Goal: Information Seeking & Learning: Learn about a topic

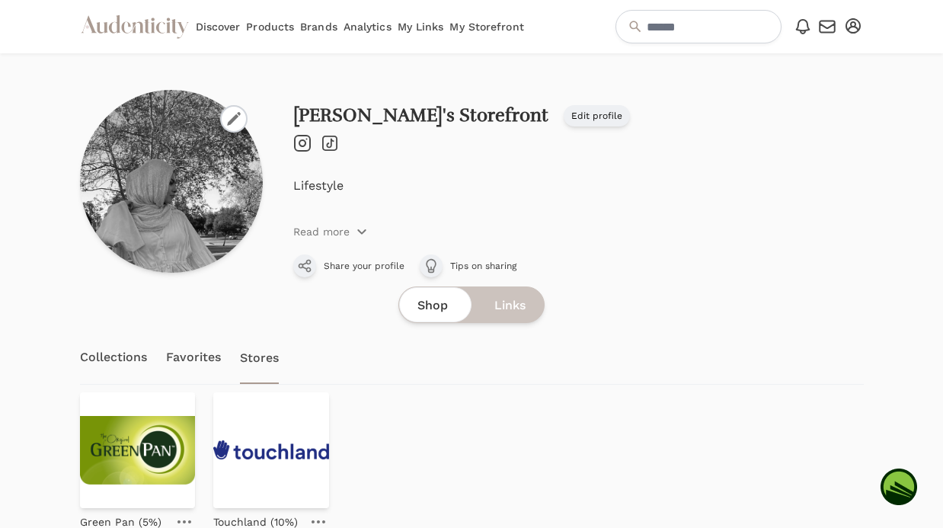
click at [107, 361] on link "Collections" at bounding box center [114, 357] width 68 height 53
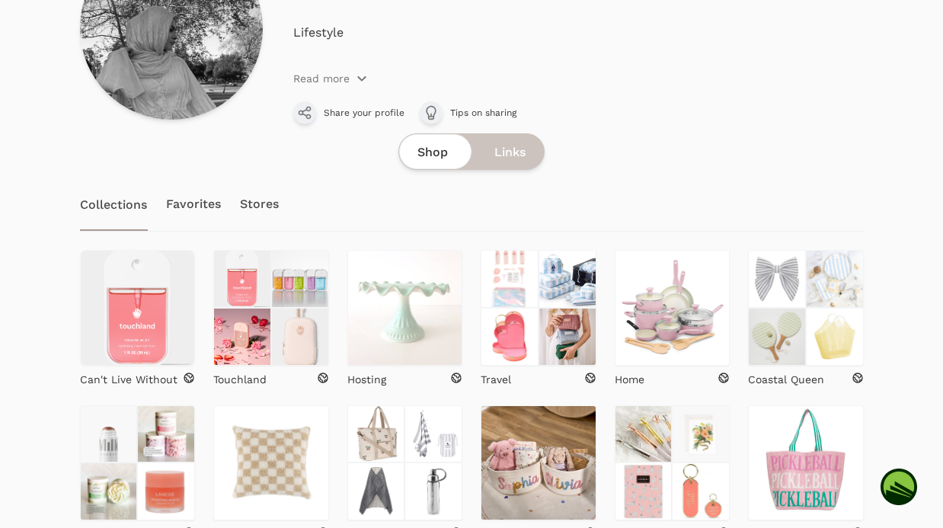
scroll to position [220, 0]
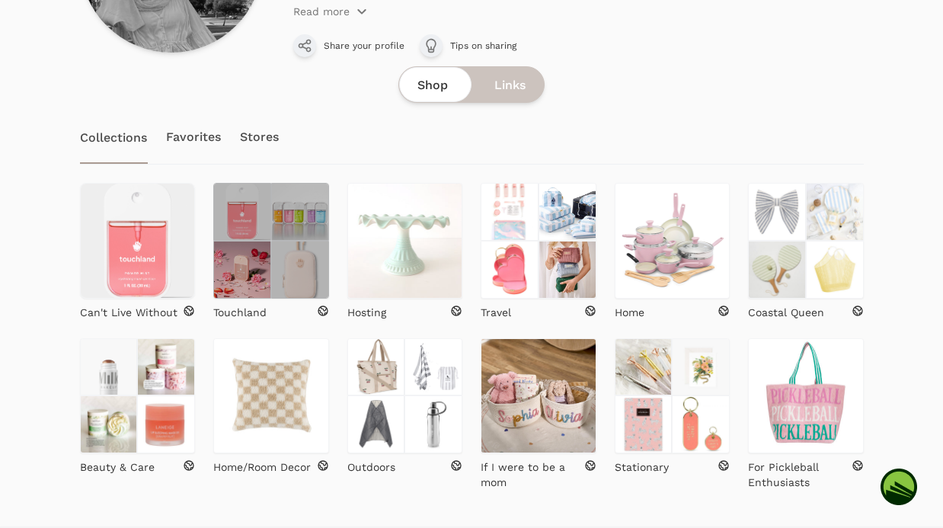
click at [264, 277] on img at bounding box center [242, 270] width 58 height 58
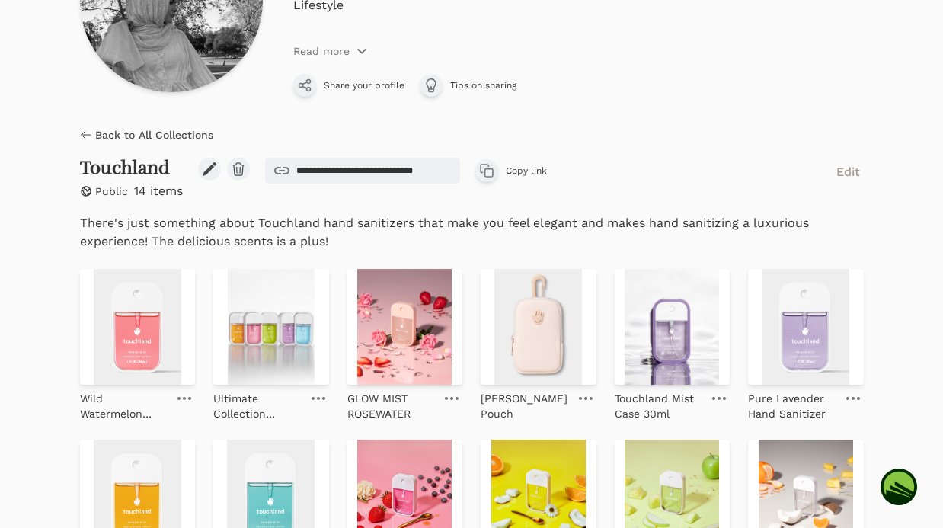
scroll to position [319, 0]
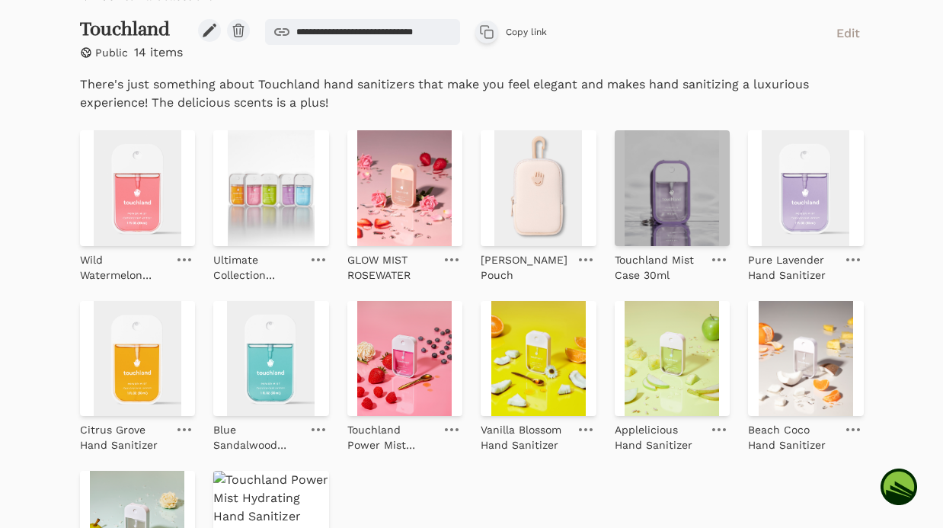
click at [680, 194] on img at bounding box center [673, 188] width 116 height 116
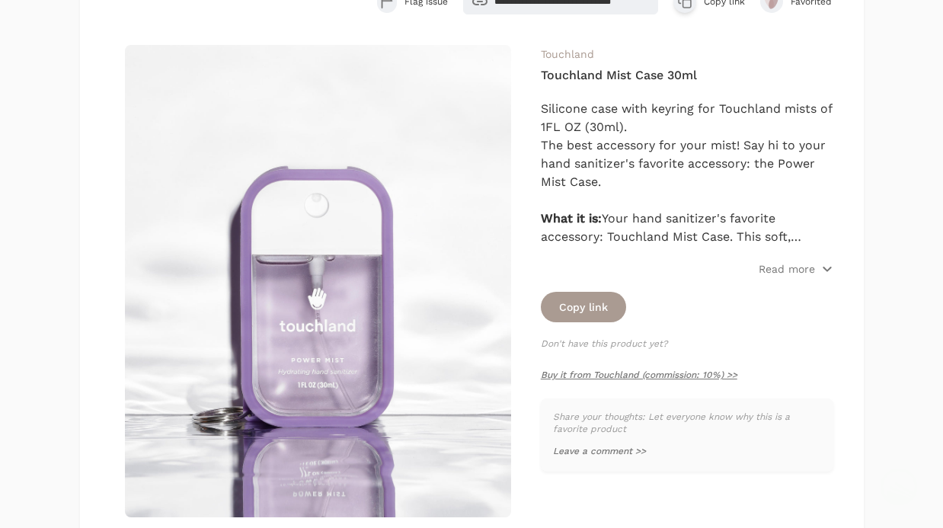
scroll to position [182, 0]
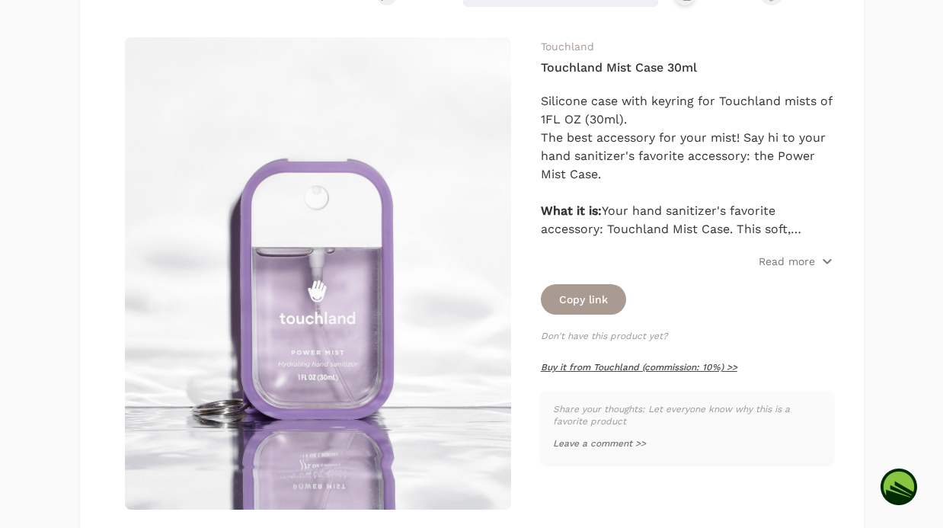
click at [671, 363] on link "Buy it from Touchland (commission: 10%) >>" at bounding box center [639, 367] width 197 height 11
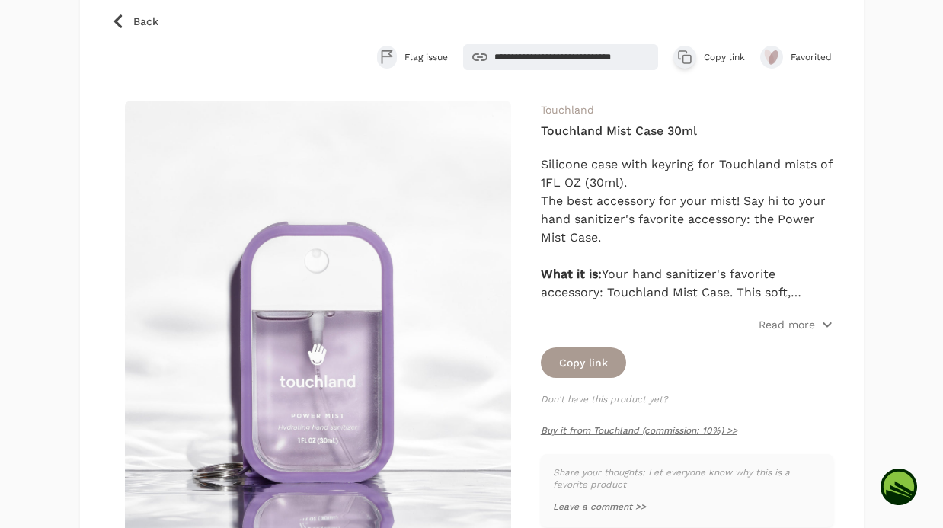
scroll to position [113, 0]
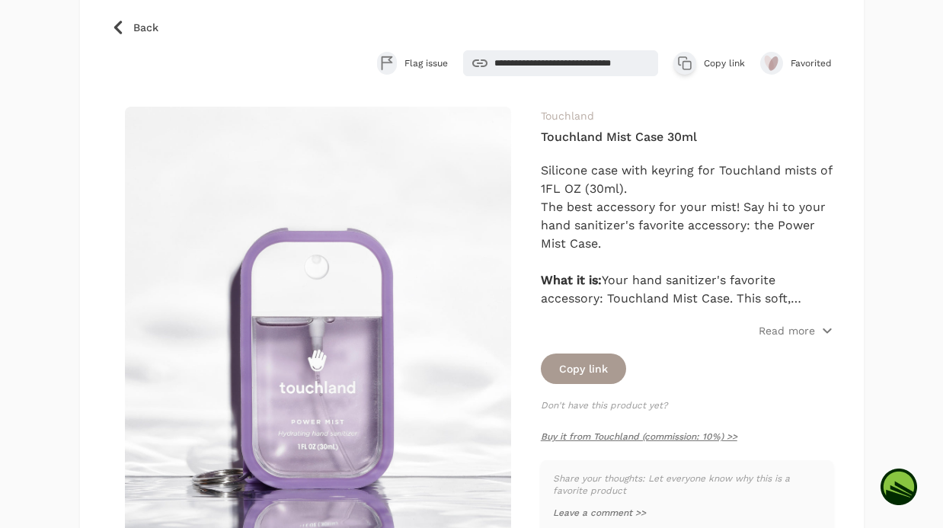
click at [575, 117] on link "Touchland" at bounding box center [567, 116] width 53 height 12
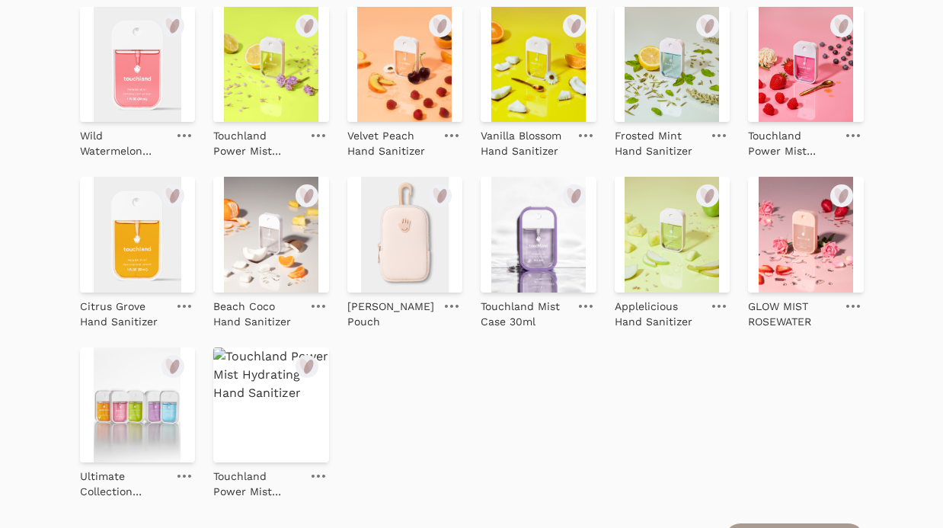
scroll to position [421, 0]
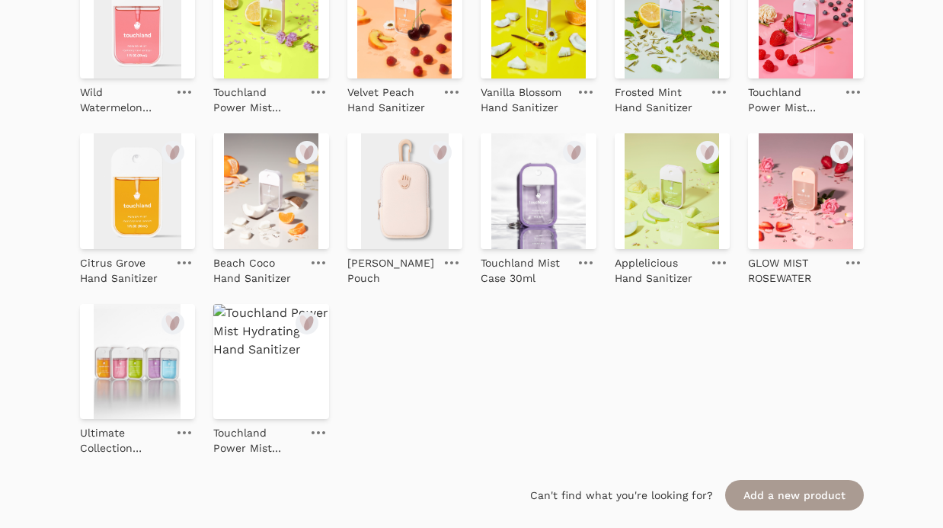
click at [120, 405] on img at bounding box center [138, 362] width 116 height 116
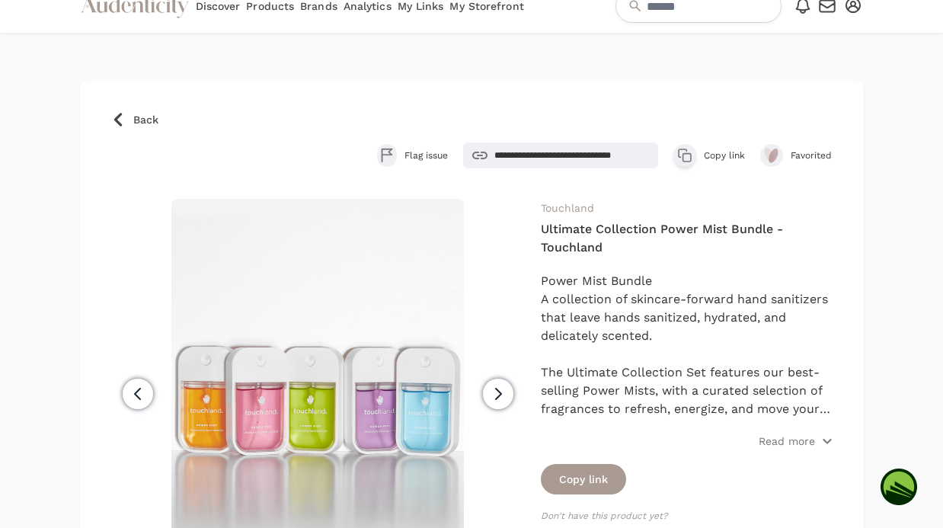
scroll to position [46, 0]
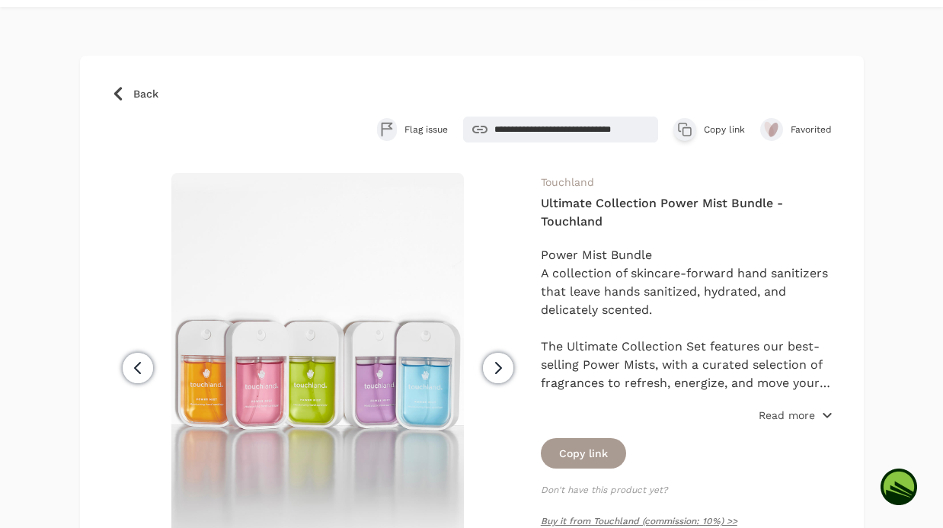
click at [801, 415] on p "Read more" at bounding box center [787, 415] width 56 height 15
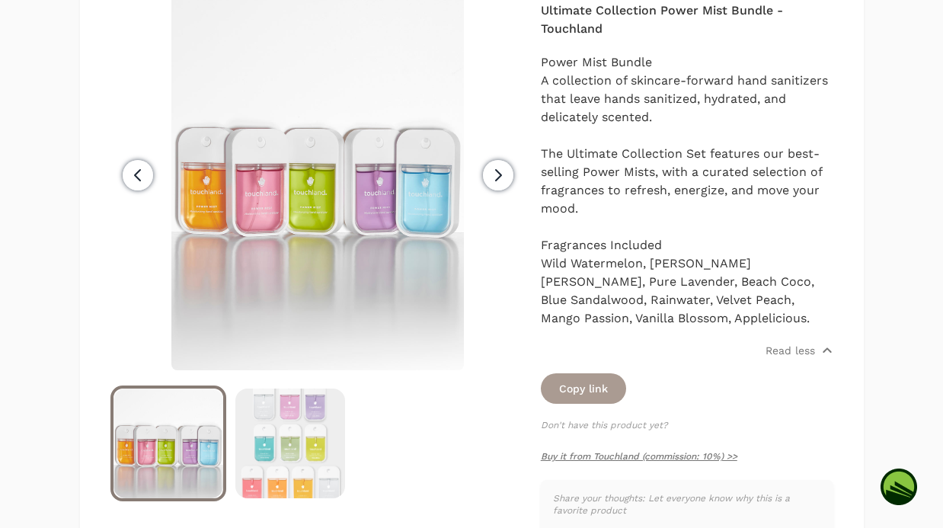
scroll to position [303, 0]
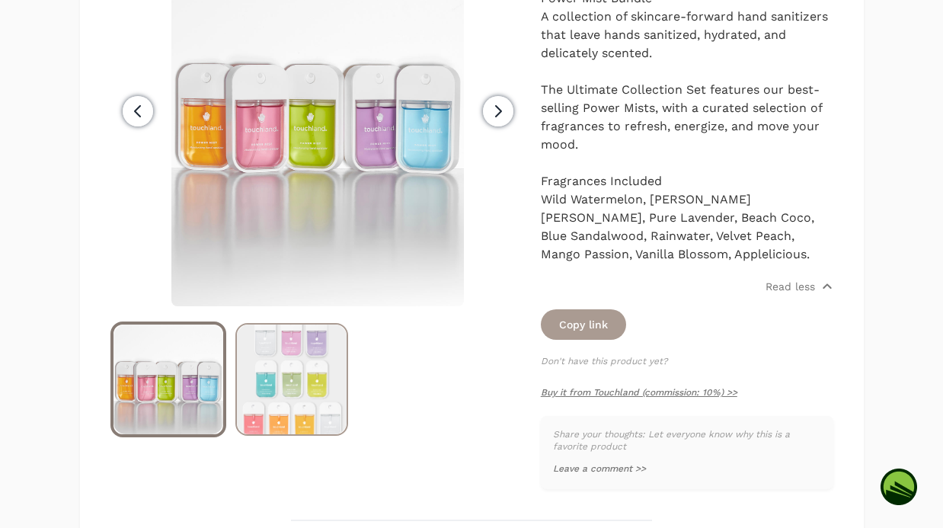
click at [258, 392] on img at bounding box center [292, 380] width 110 height 110
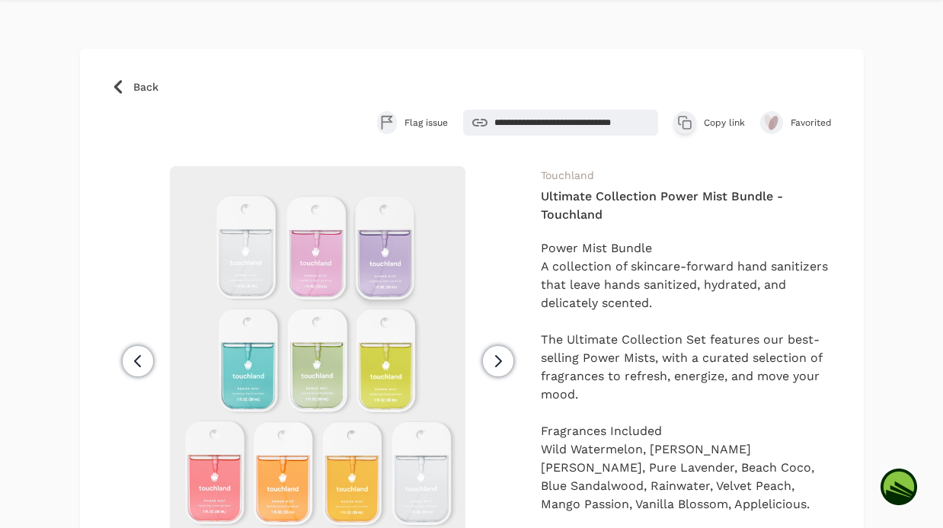
scroll to position [0, 0]
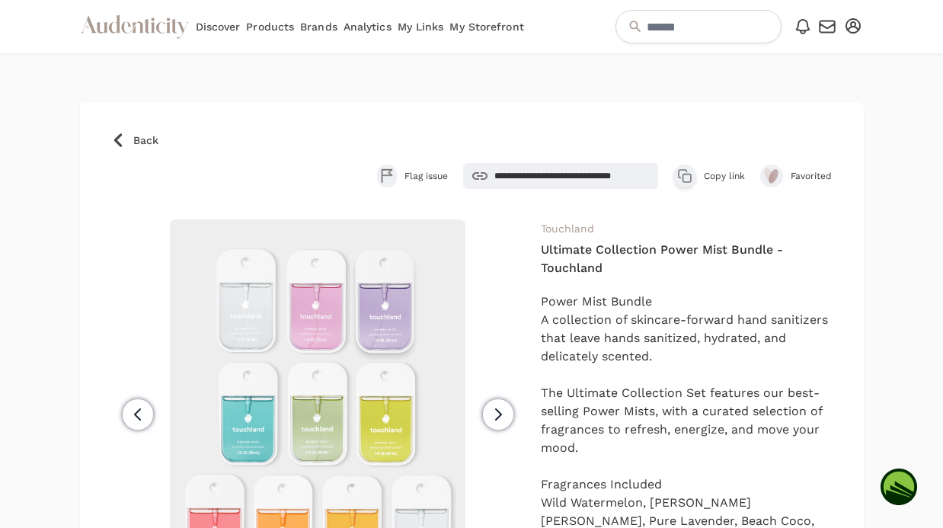
click at [114, 142] on icon at bounding box center [117, 140] width 15 height 15
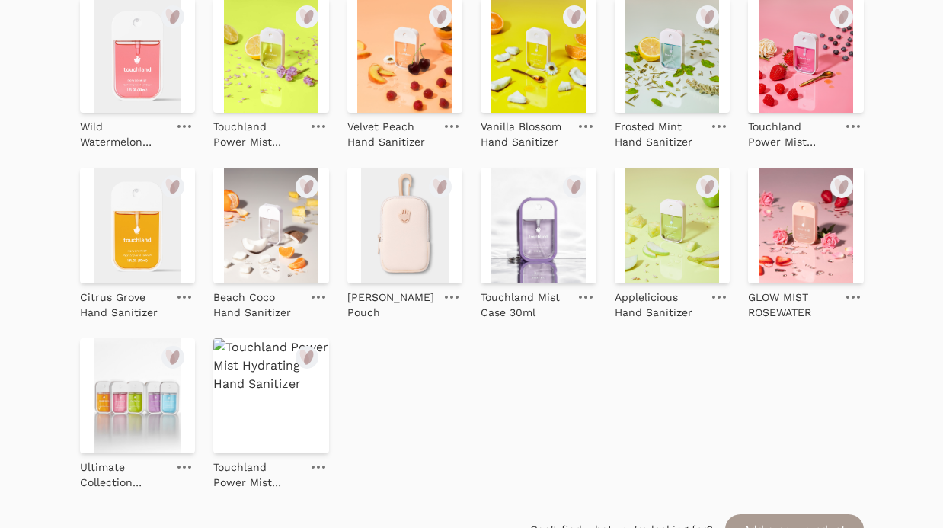
scroll to position [444, 0]
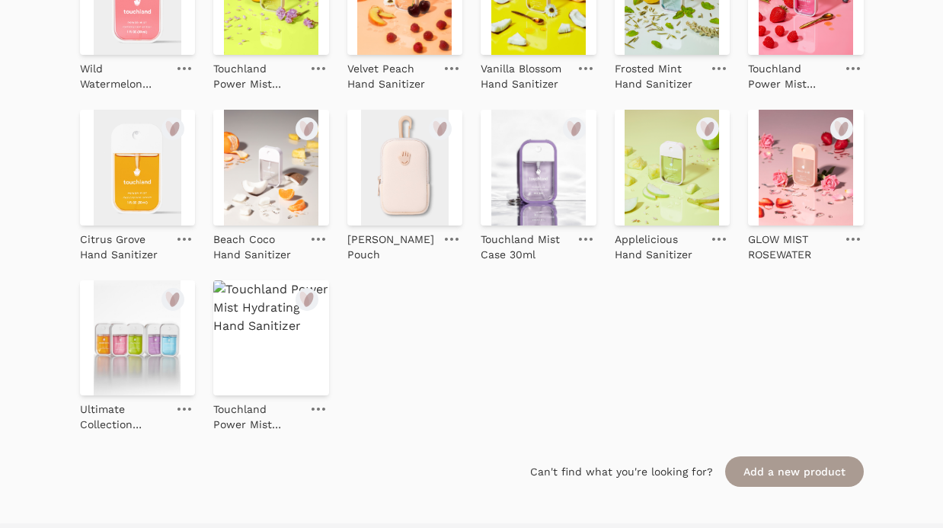
click at [174, 383] on img at bounding box center [138, 338] width 116 height 116
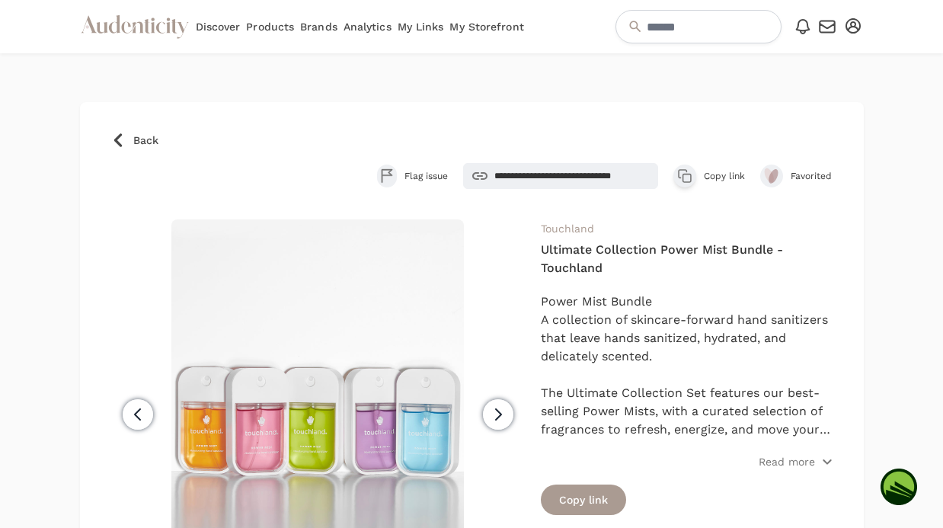
click at [115, 139] on icon at bounding box center [118, 140] width 8 height 14
